Goal: Transaction & Acquisition: Purchase product/service

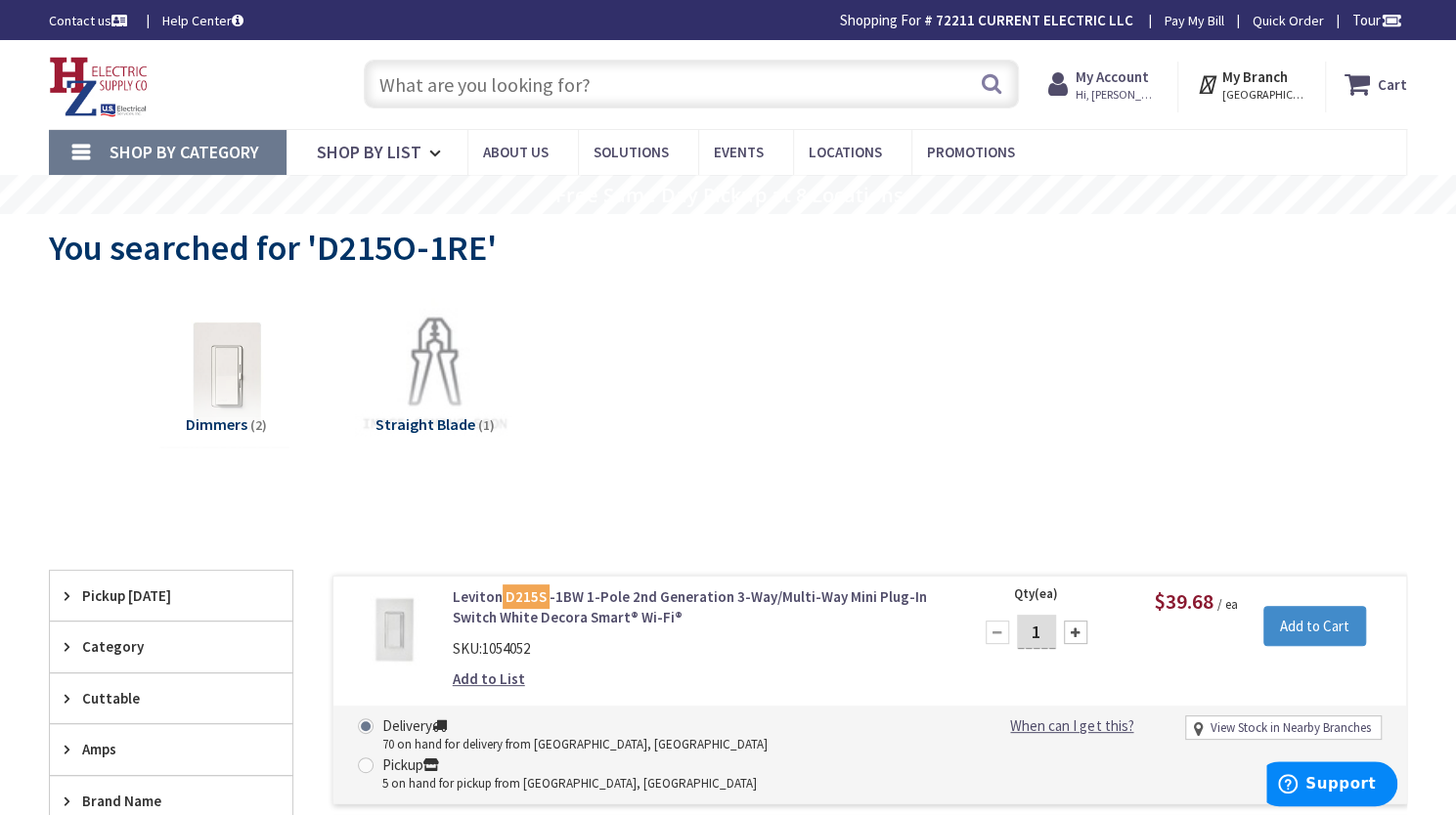
click at [957, 381] on div "Dimmers (2) Straight Blade (1)" at bounding box center [728, 391] width 1289 height 208
click at [708, 80] on input "text" at bounding box center [691, 84] width 655 height 49
click at [701, 89] on input "text" at bounding box center [691, 84] width 655 height 49
click at [705, 85] on input "text" at bounding box center [691, 84] width 655 height 49
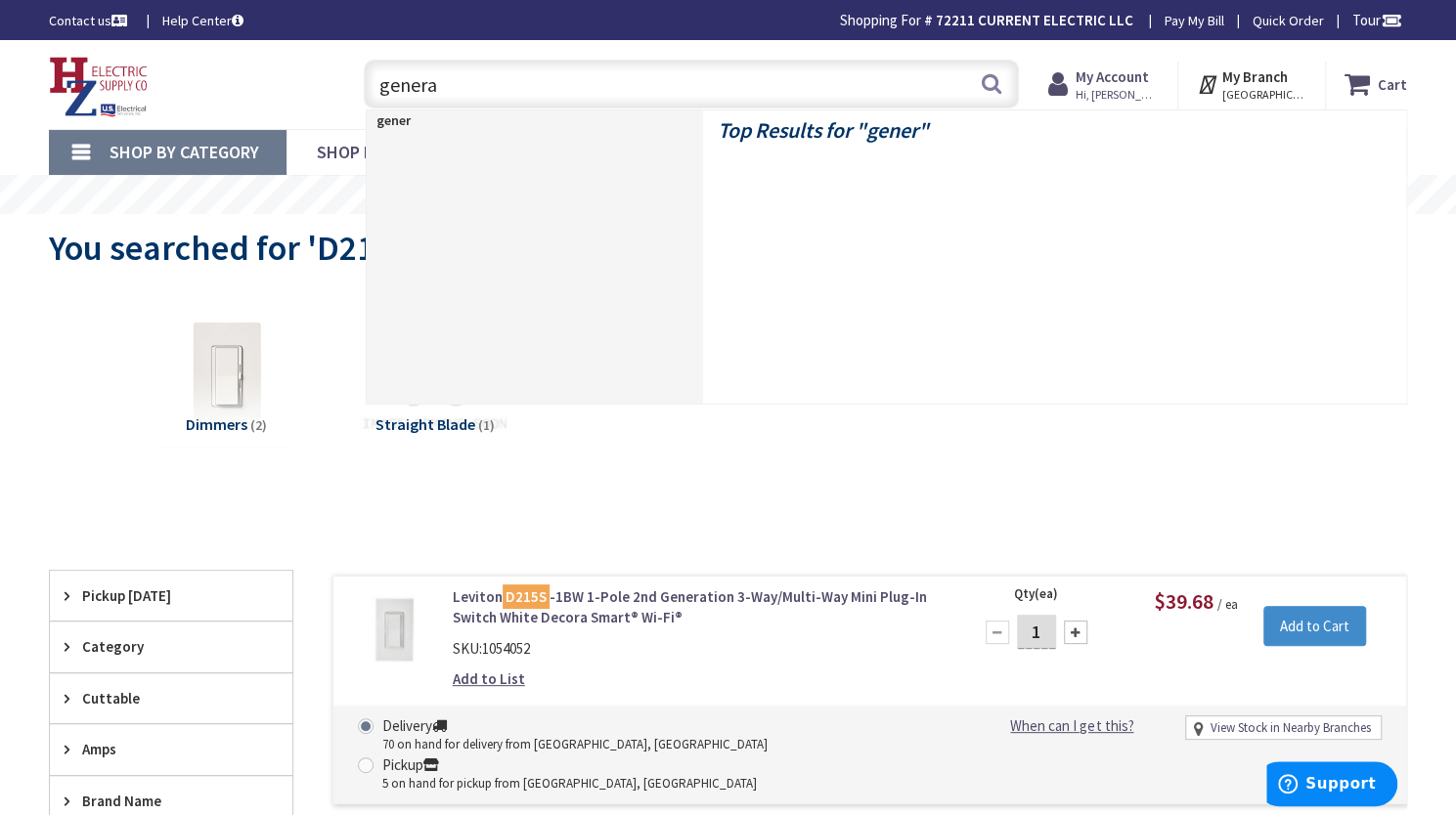
type input "generac"
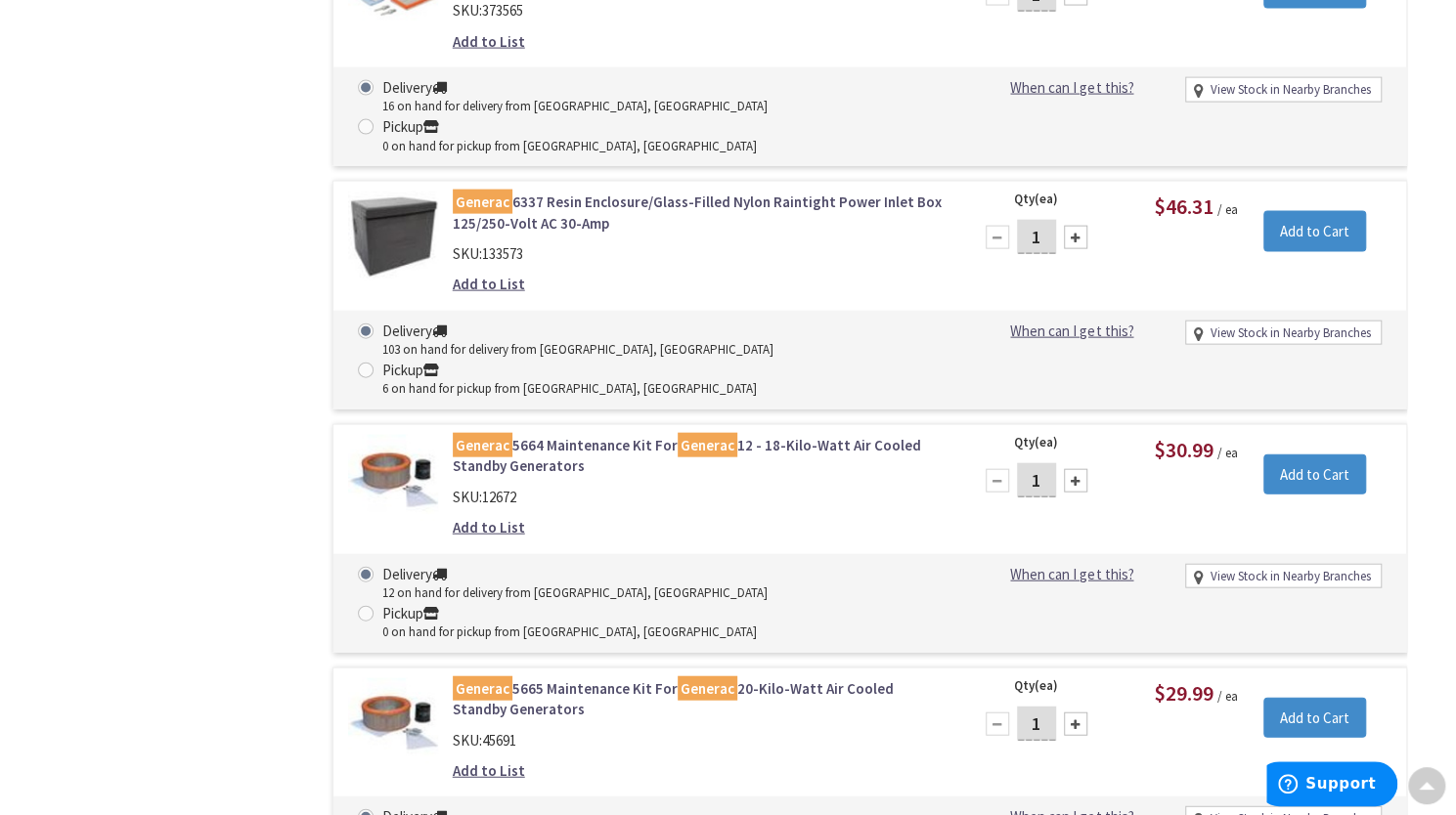
scroll to position [2914, 0]
